Goal: Task Accomplishment & Management: Manage account settings

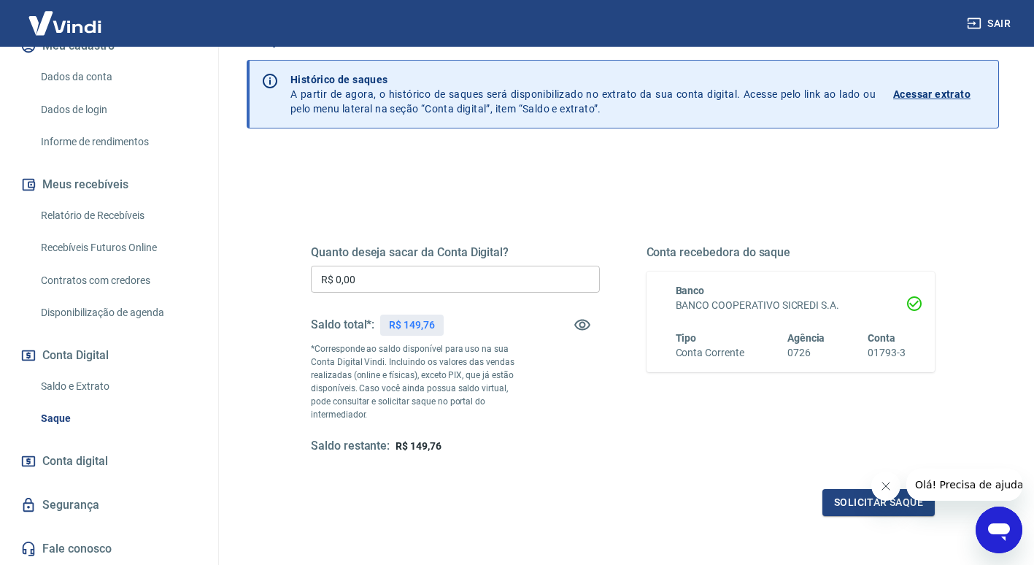
scroll to position [73, 0]
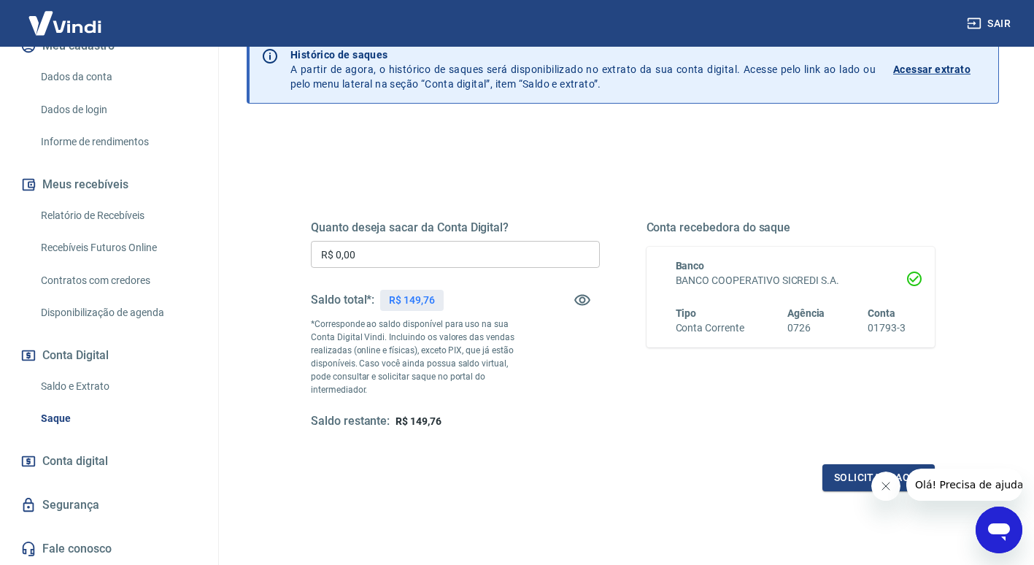
click at [99, 457] on span "Conta digital" at bounding box center [75, 461] width 66 height 20
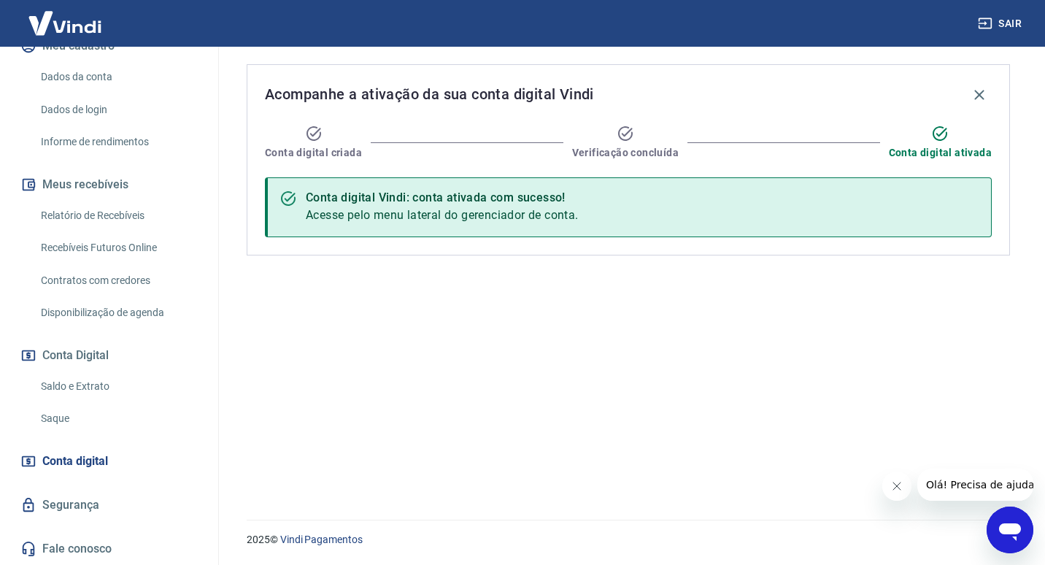
click at [897, 487] on icon "Fechar mensagem da empresa" at bounding box center [895, 485] width 7 height 7
drag, startPoint x: 98, startPoint y: 382, endPoint x: 1, endPoint y: 323, distance: 113.0
click at [98, 382] on link "Saldo e Extrato" at bounding box center [118, 386] width 166 height 30
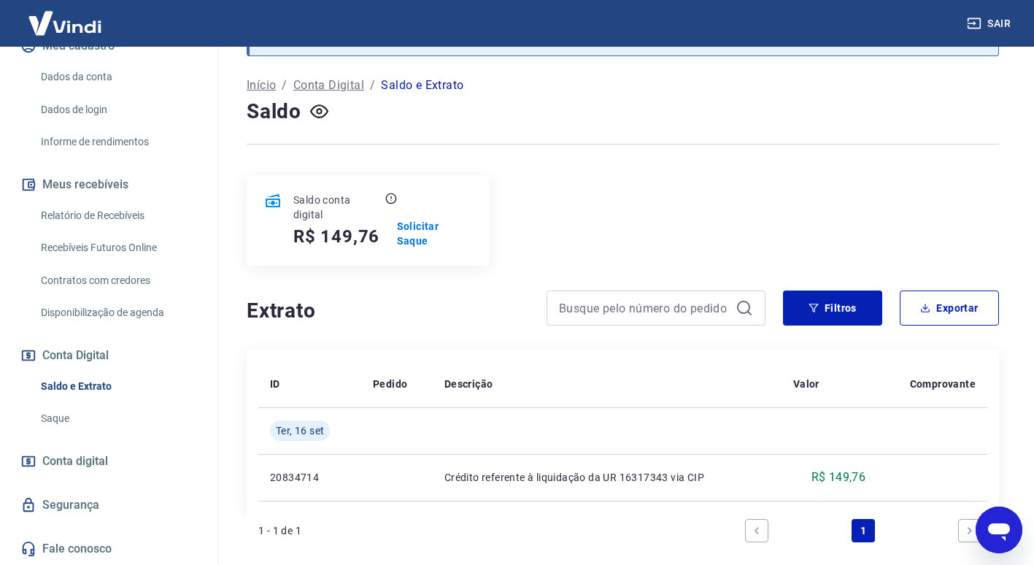
scroll to position [123, 0]
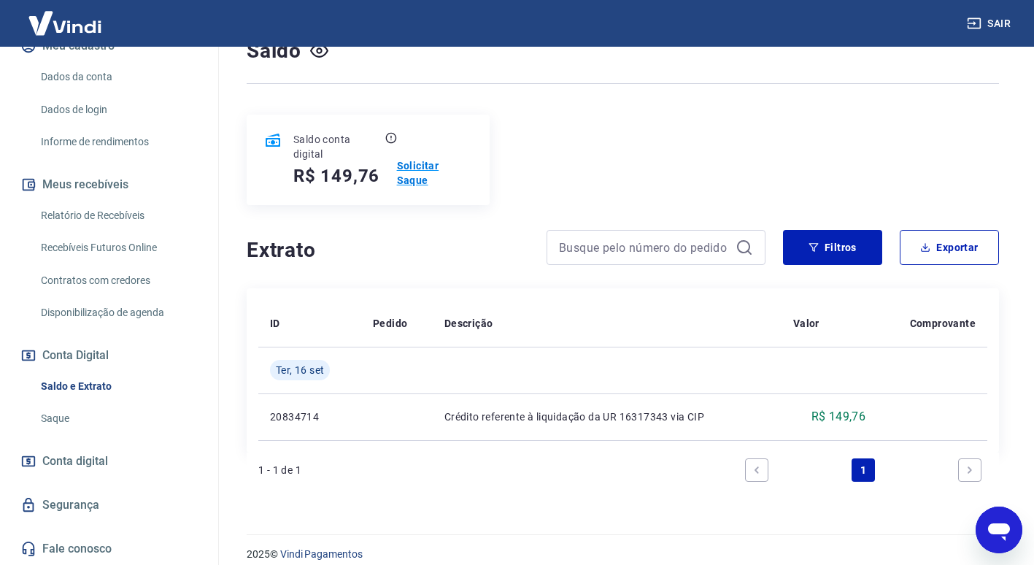
click at [456, 166] on p "Solicitar Saque" at bounding box center [434, 172] width 75 height 29
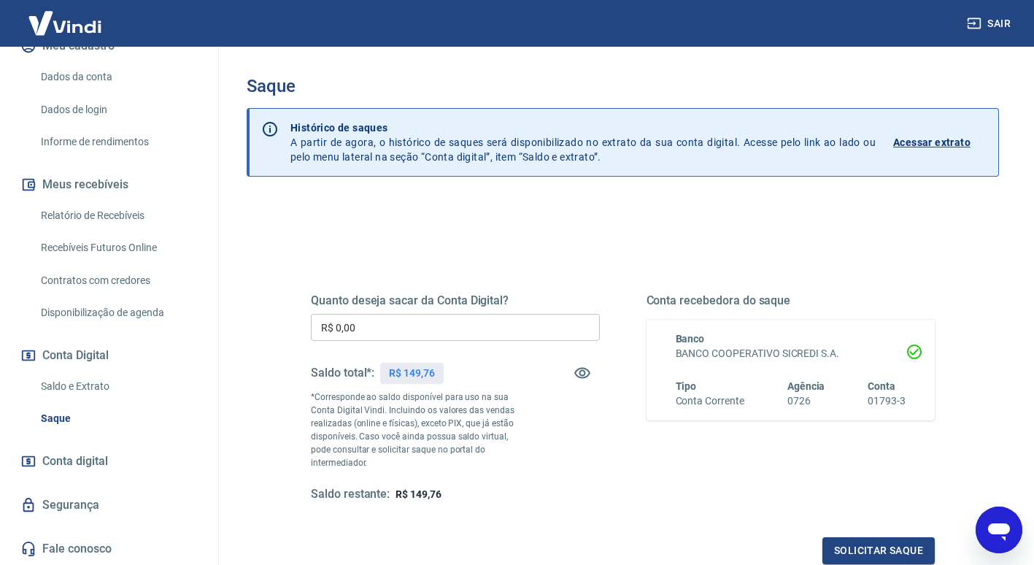
click at [542, 328] on input "R$ 0,00" at bounding box center [455, 327] width 289 height 27
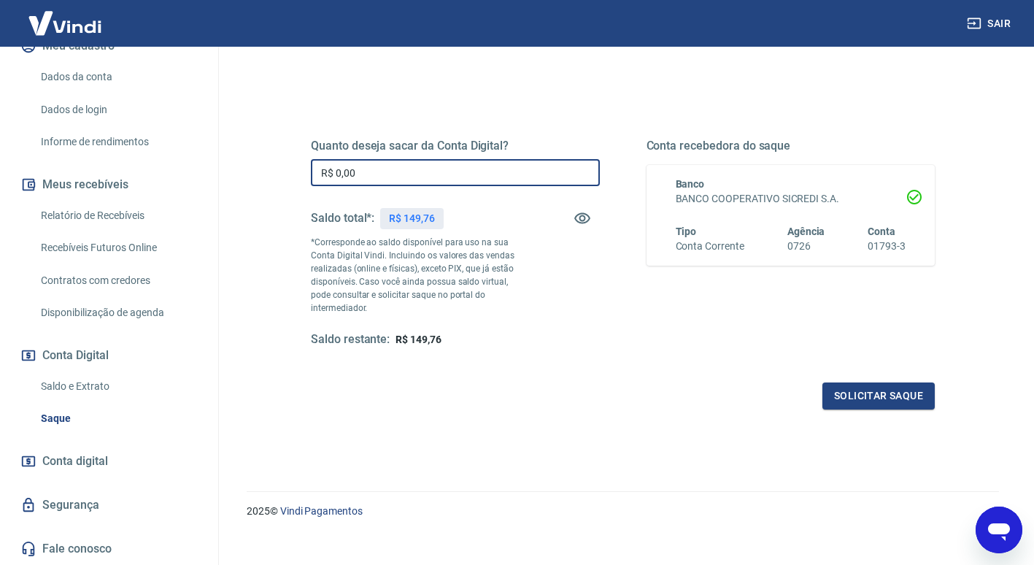
scroll to position [157, 0]
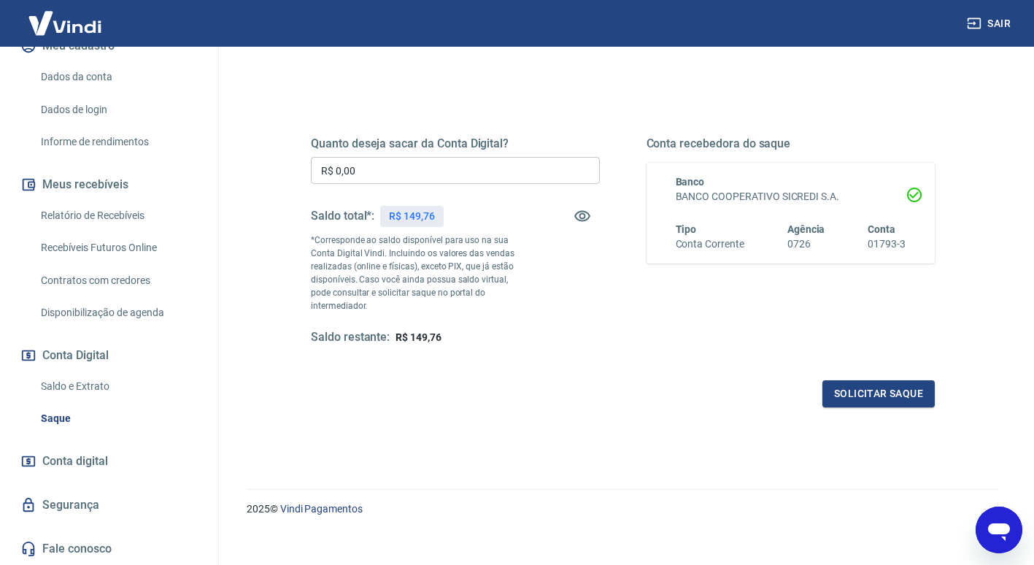
click at [424, 176] on input "R$ 0,00" at bounding box center [455, 170] width 289 height 27
click at [101, 468] on span "Conta digital" at bounding box center [75, 461] width 66 height 20
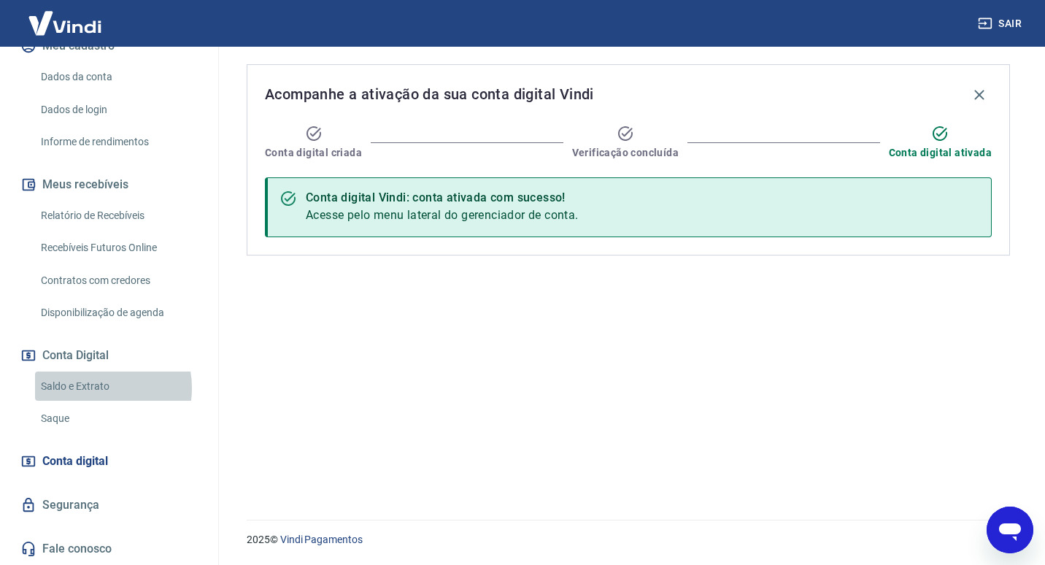
click at [96, 387] on link "Saldo e Extrato" at bounding box center [118, 386] width 166 height 30
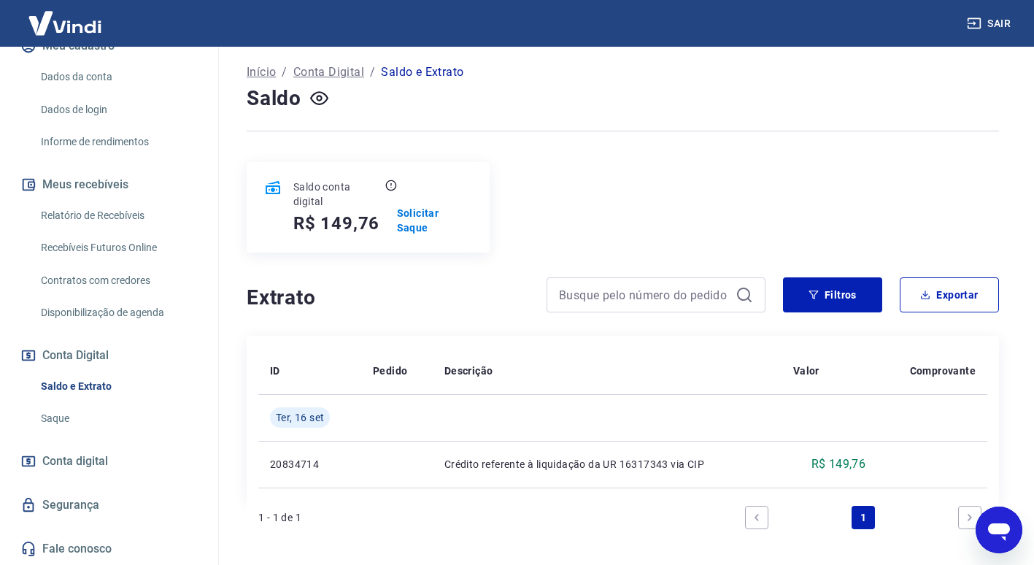
scroll to position [50, 0]
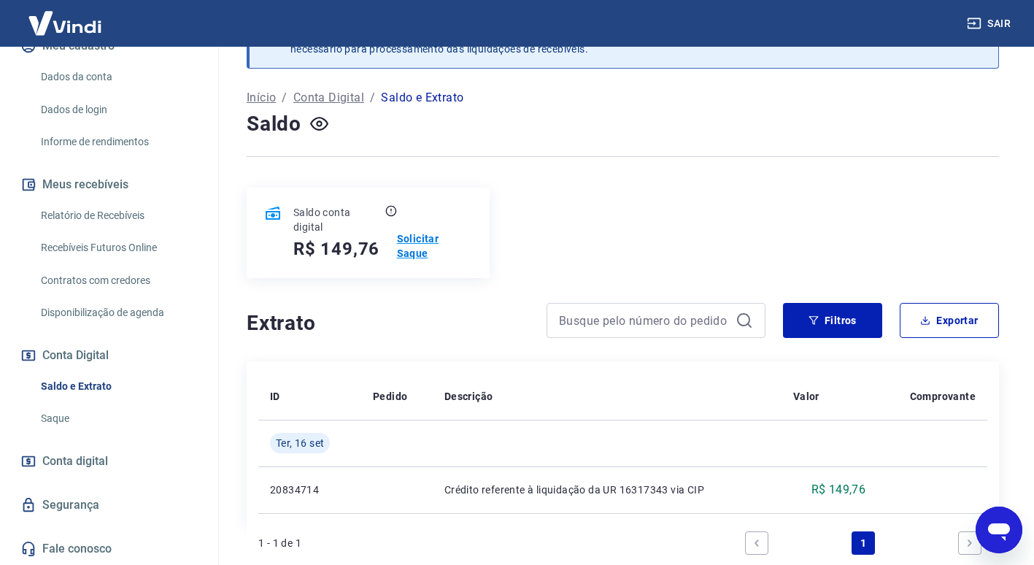
click at [448, 237] on p "Solicitar Saque" at bounding box center [434, 245] width 75 height 29
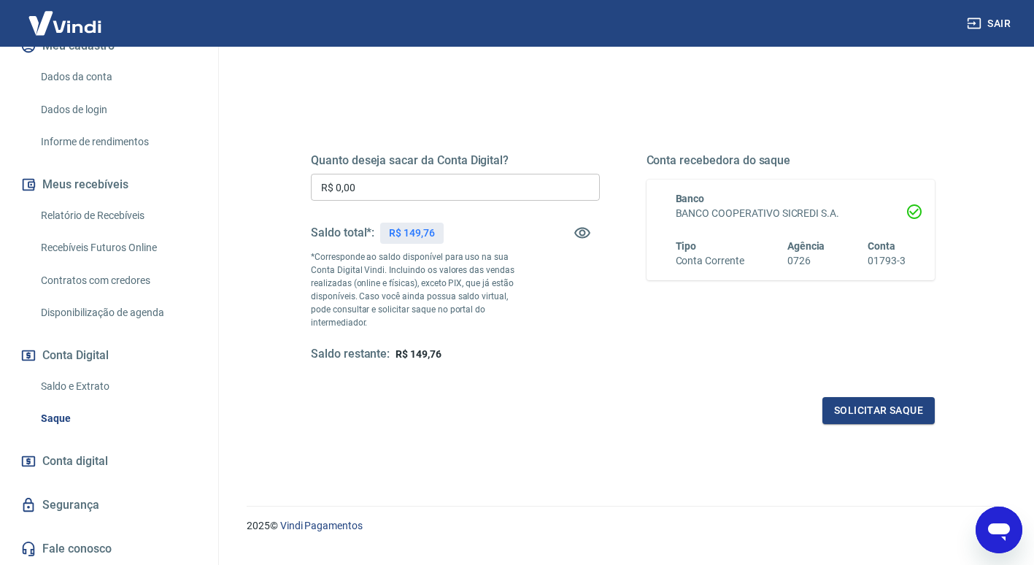
scroll to position [146, 0]
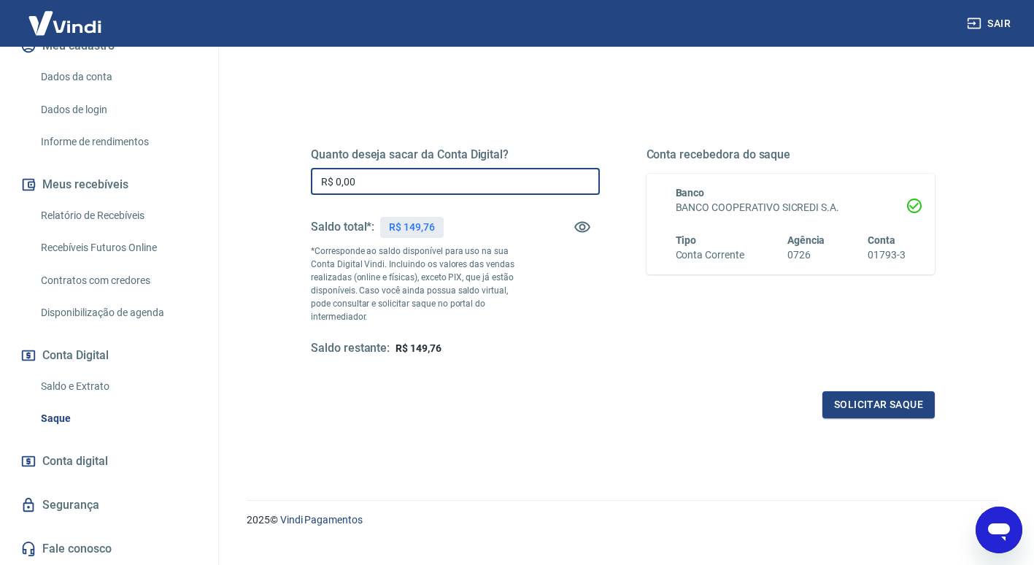
click at [414, 188] on input "R$ 0,00" at bounding box center [455, 181] width 289 height 27
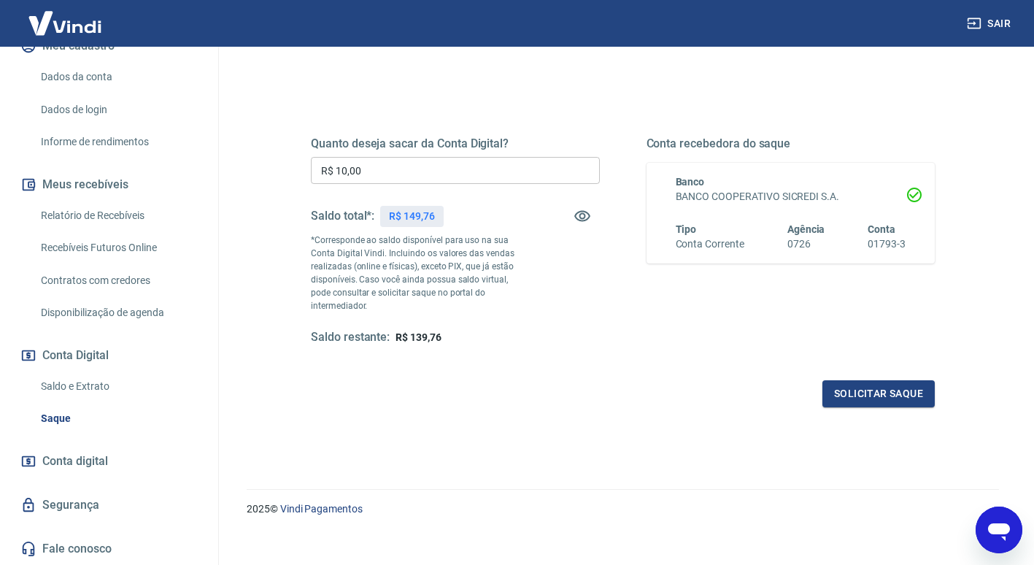
click at [590, 404] on div "Quanto deseja sacar da Conta Digital? R$ 10,00 ​ Saldo total*: R$ 149,76 *Corre…" at bounding box center [622, 248] width 659 height 352
click at [395, 176] on input "R$ 10,00" at bounding box center [455, 170] width 289 height 27
click at [529, 444] on div "Quanto deseja sacar da Conta Digital? R$ 100,00 ​ Saldo total*: R$ 149,76 *Corr…" at bounding box center [623, 310] width 752 height 535
click at [374, 168] on input "R$ 100,00" at bounding box center [455, 170] width 289 height 27
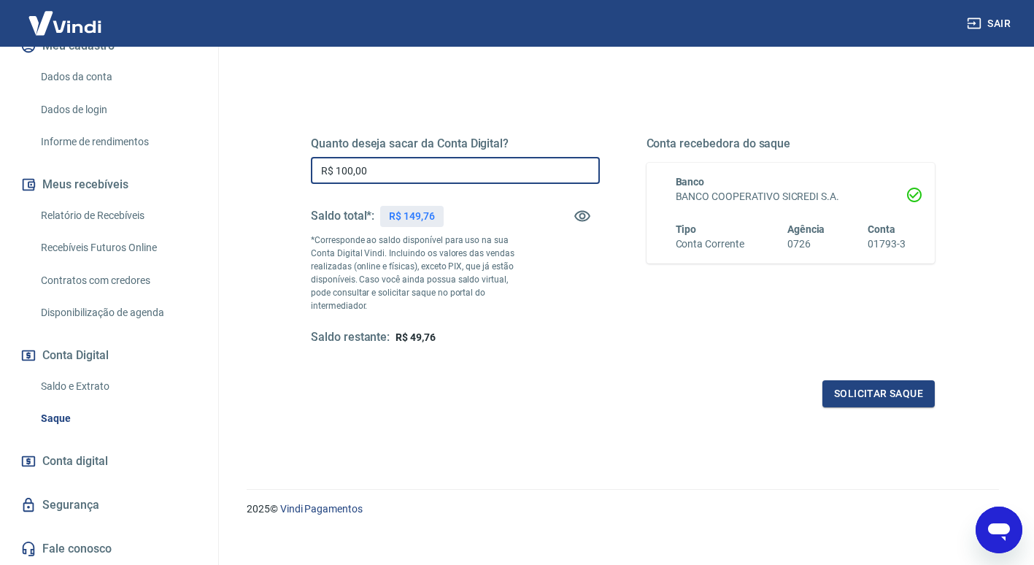
click at [374, 168] on input "R$ 100,00" at bounding box center [455, 170] width 289 height 27
type input "R$ 0,00"
click at [476, 349] on div "Quanto deseja sacar da Conta Digital? R$ 0,00 ​ Saldo total*: R$ 149,76 *Corres…" at bounding box center [623, 254] width 624 height 306
